Goal: Find specific page/section: Find specific page/section

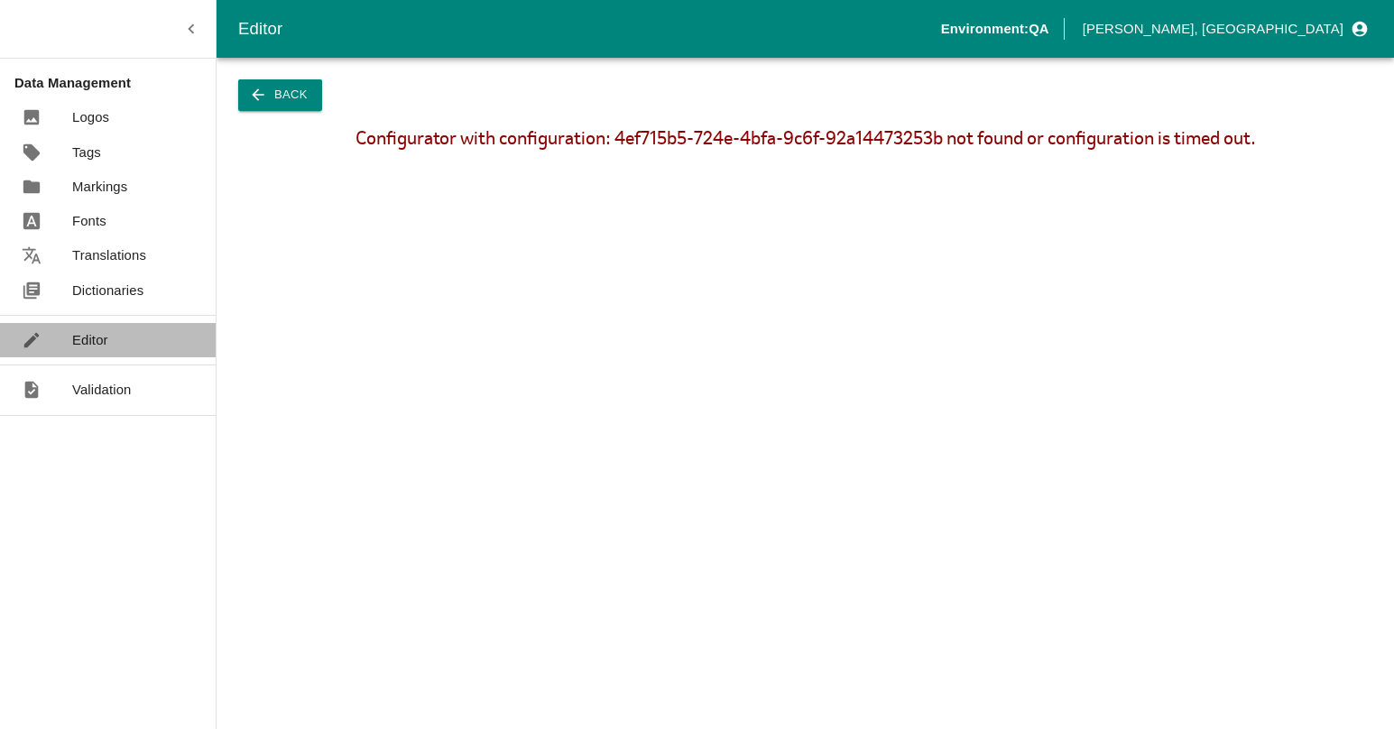
click at [97, 341] on p "Editor" at bounding box center [90, 340] width 36 height 20
click at [287, 89] on button "Back" at bounding box center [280, 95] width 84 height 32
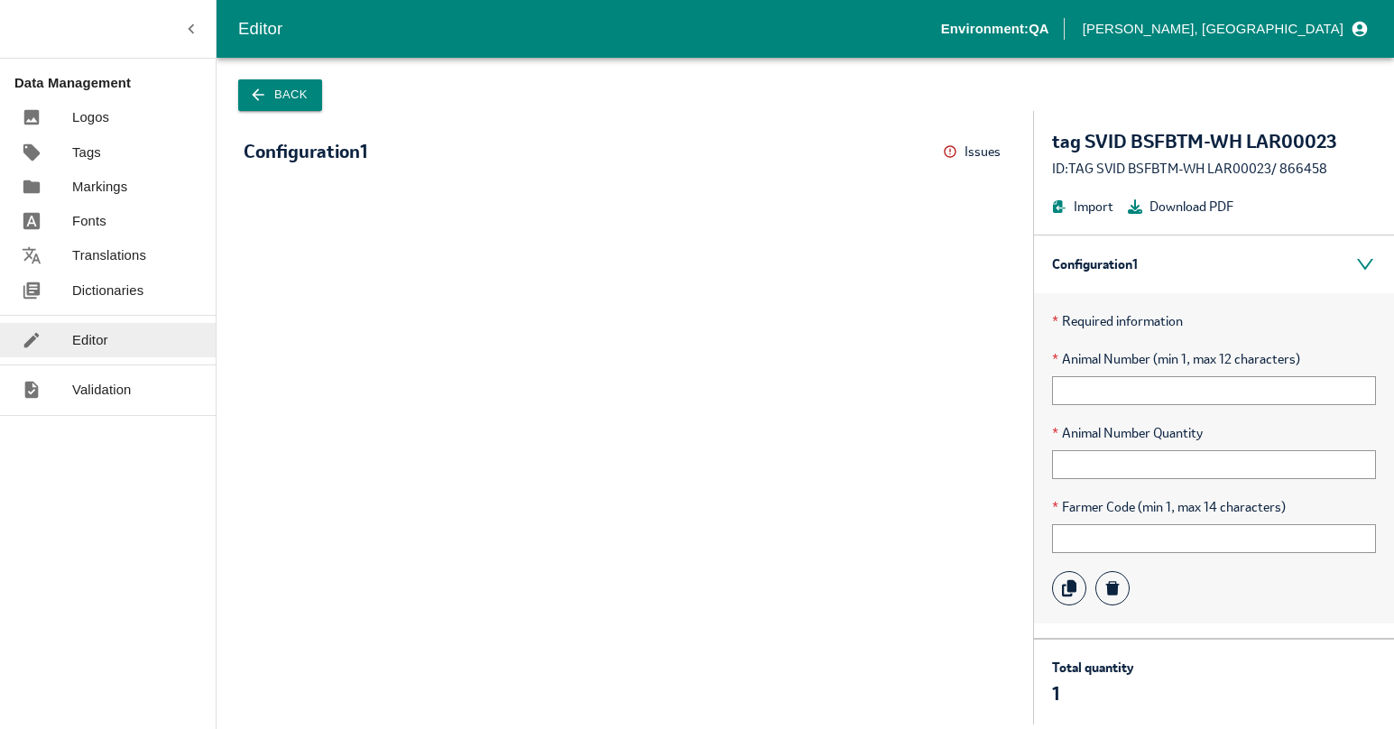
click at [556, 293] on div at bounding box center [625, 445] width 816 height 558
click at [287, 100] on button "Back" at bounding box center [280, 95] width 84 height 32
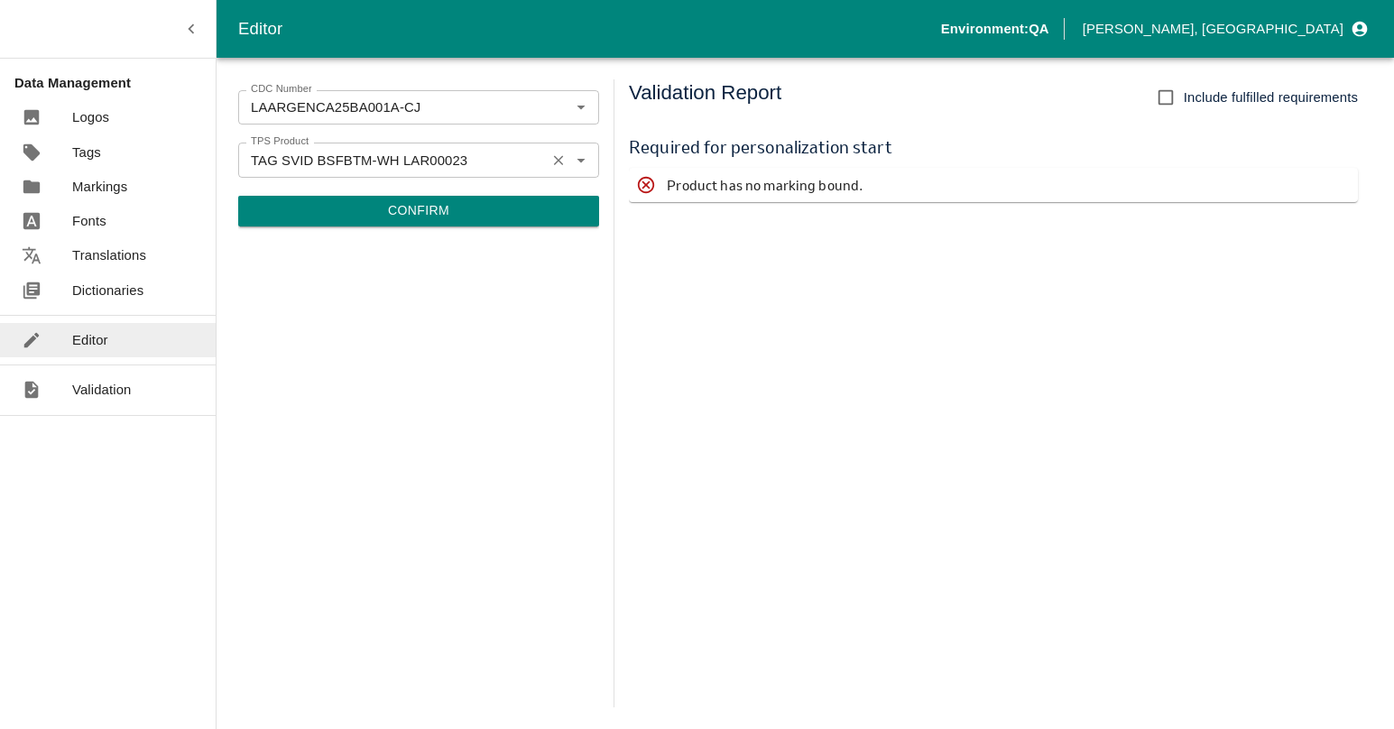
click at [457, 158] on input "TAG SVID BSFBTM-WH LAR00023" at bounding box center [392, 159] width 297 height 23
